Goal: Book appointment/travel/reservation

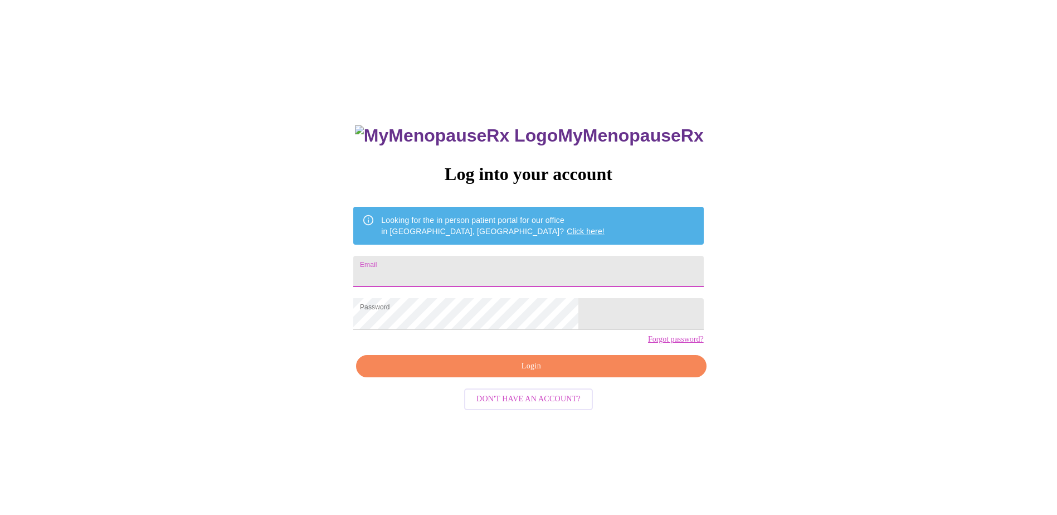
click at [462, 263] on input "Email" at bounding box center [528, 271] width 350 height 31
type input "[EMAIL_ADDRESS][PERSON_NAME][DOMAIN_NAME]"
click at [865, 302] on div "MyMenopauseRx Log into your account Looking for the in person patient portal fo…" at bounding box center [528, 313] width 1048 height 618
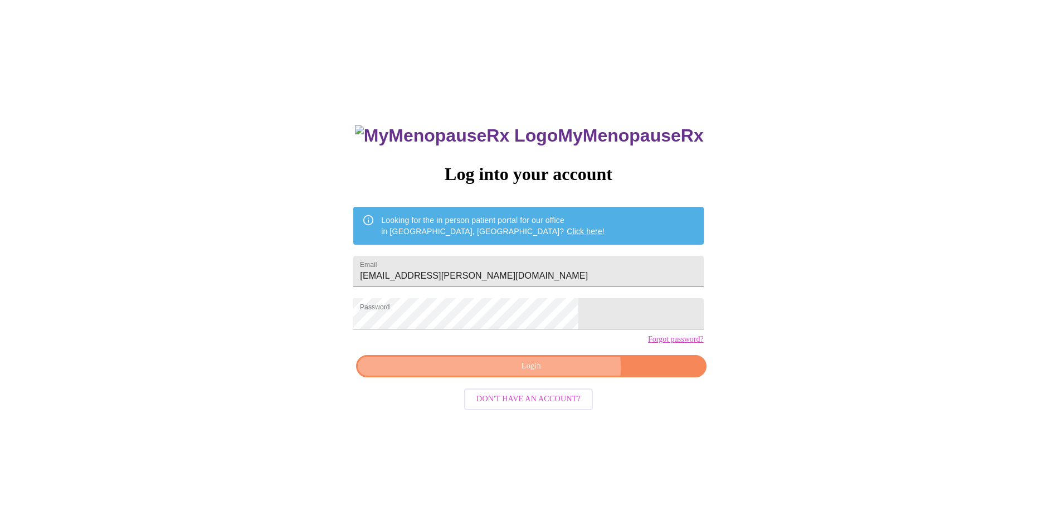
click at [552, 373] on span "Login" at bounding box center [531, 366] width 324 height 14
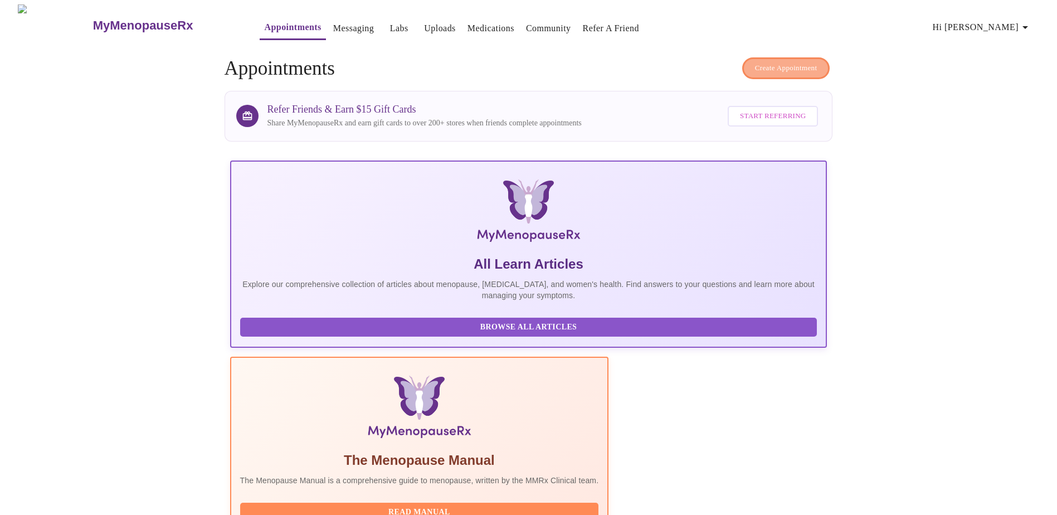
click at [809, 62] on span "Create Appointment" at bounding box center [786, 68] width 62 height 13
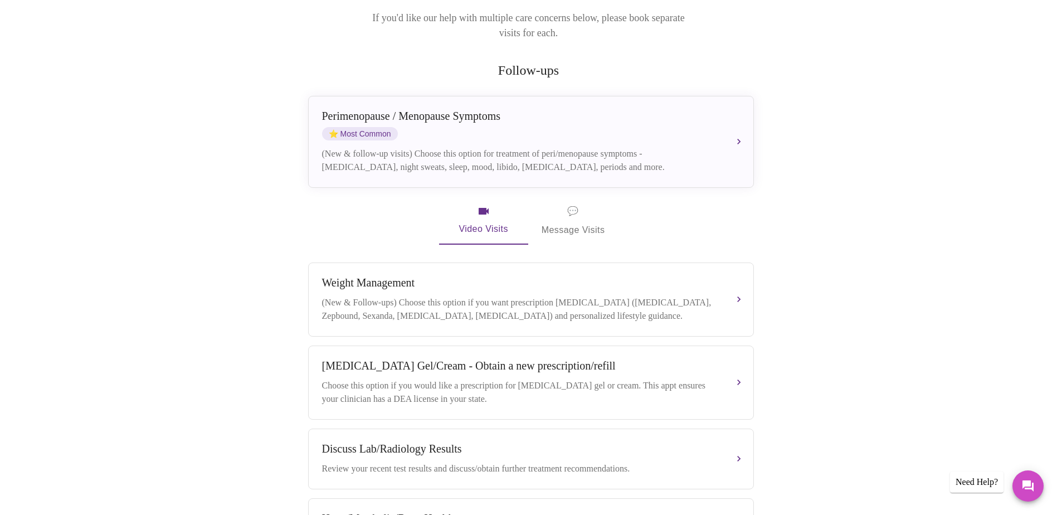
scroll to position [167, 0]
click at [806, 142] on div "Book your next visit If you'd like our help with multiple care concerns below, …" at bounding box center [528, 355] width 713 height 783
